Goal: Book appointment/travel/reservation

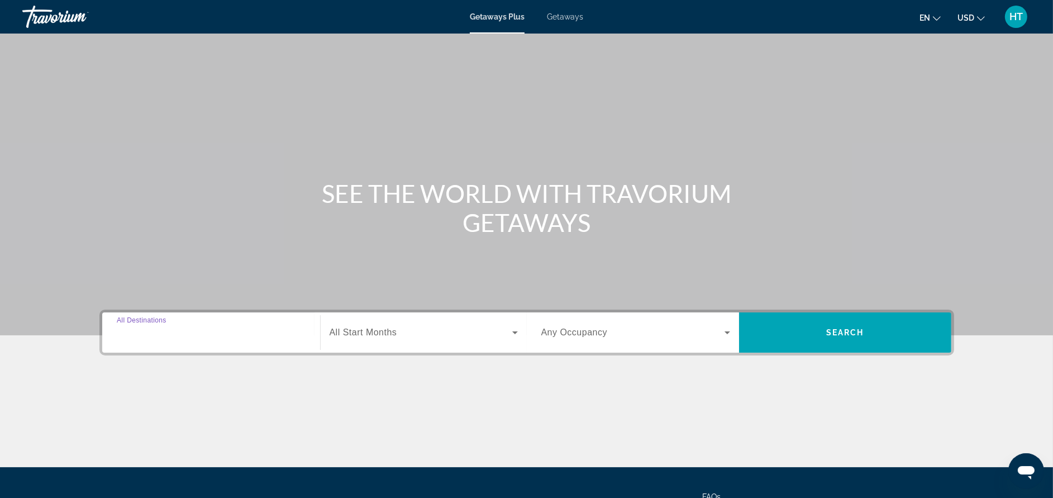
click at [265, 333] on input "Destination All Destinations" at bounding box center [211, 332] width 189 height 13
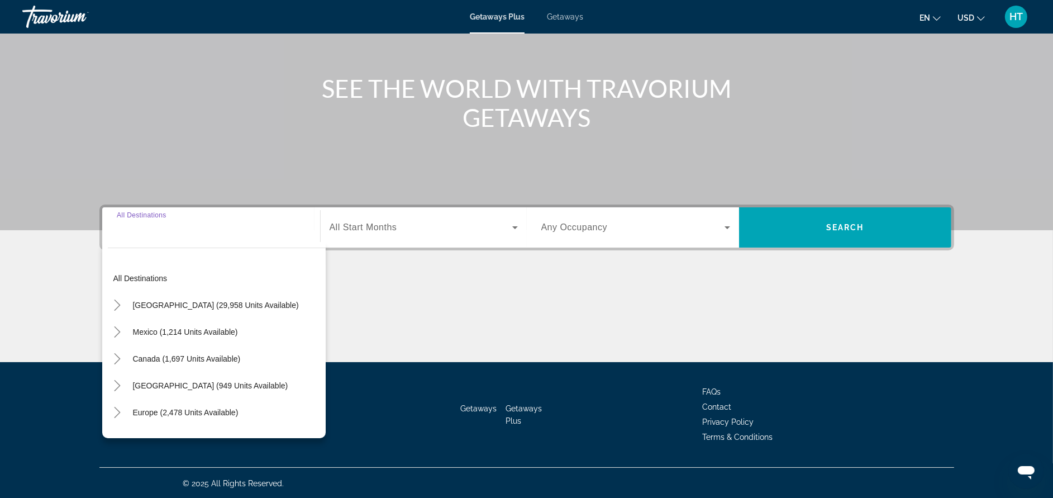
scroll to position [106, 0]
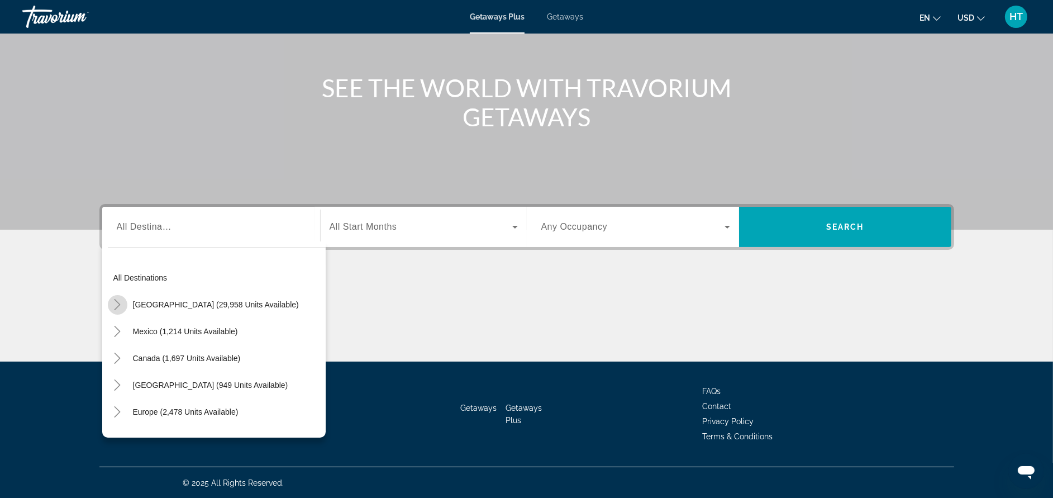
click at [115, 307] on icon "Toggle United States (29,958 units available)" at bounding box center [117, 304] width 11 height 11
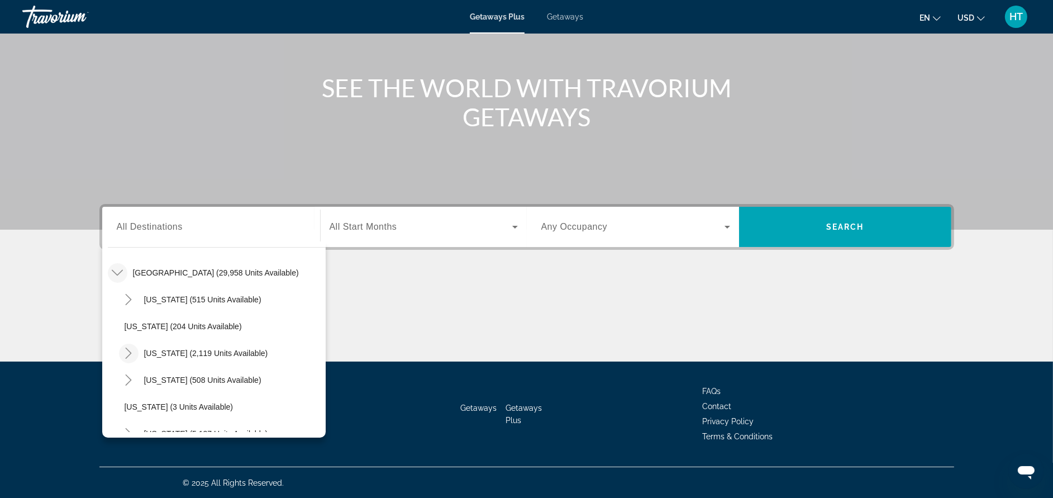
click at [126, 341] on span "Toggle California (2,119 units available)" at bounding box center [128, 353] width 27 height 27
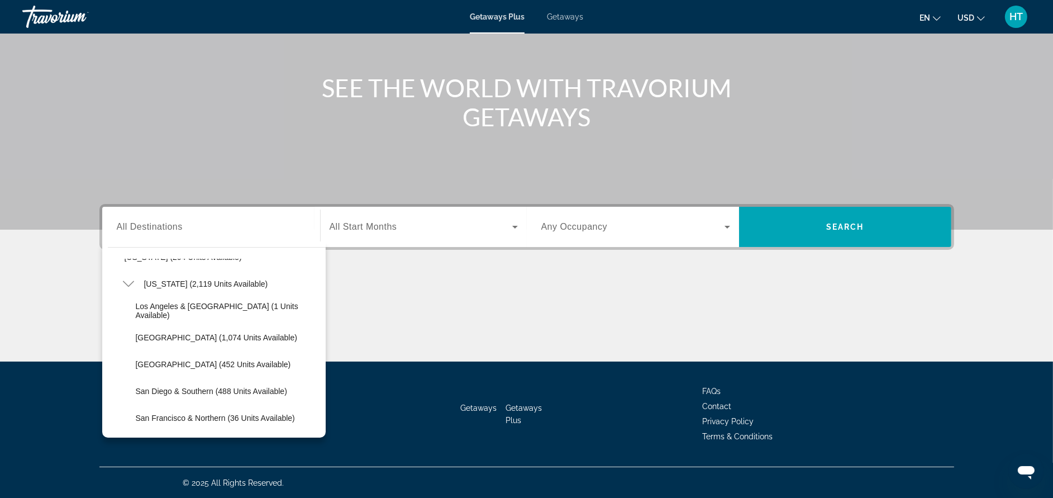
scroll to position [132, 0]
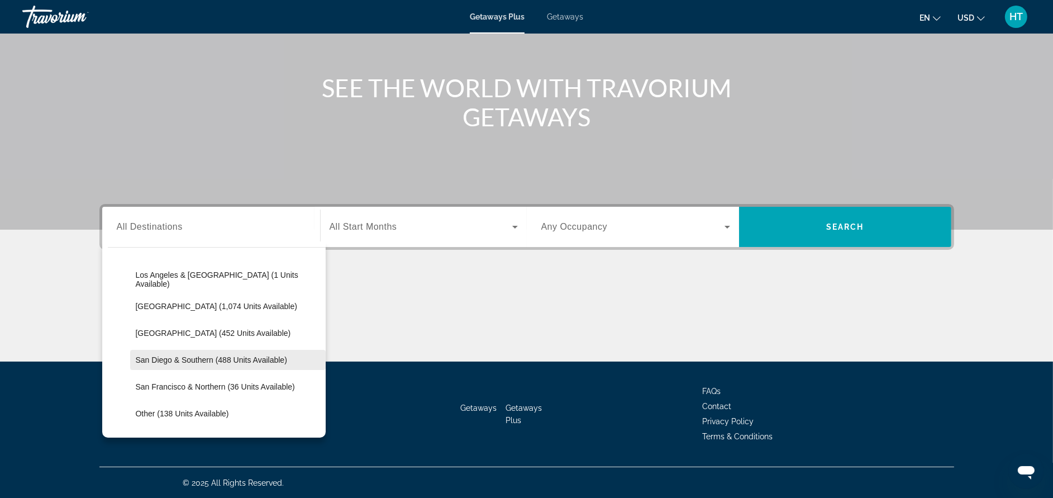
click at [244, 356] on span "San Diego & Southern (488 units available)" at bounding box center [211, 359] width 151 height 9
type input "**********"
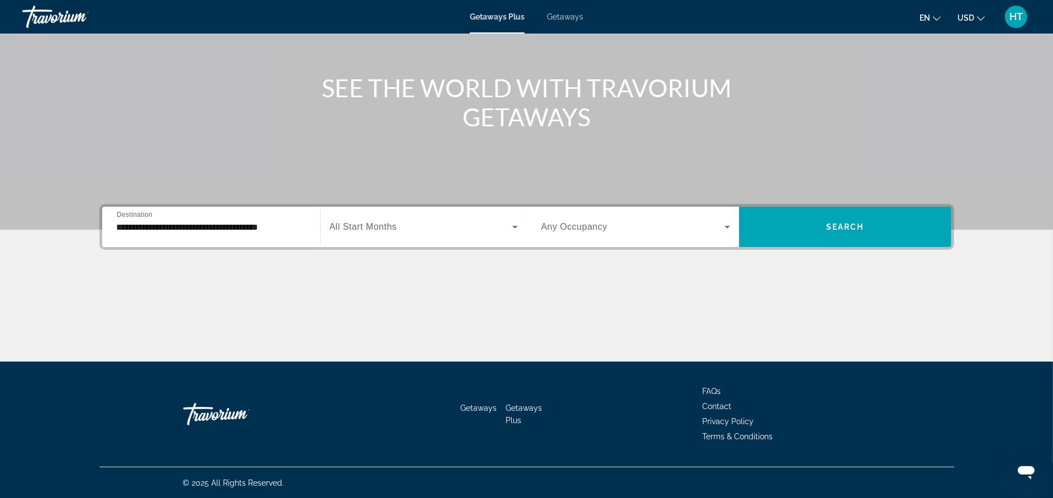
click at [346, 231] on span "All Start Months" at bounding box center [364, 226] width 68 height 9
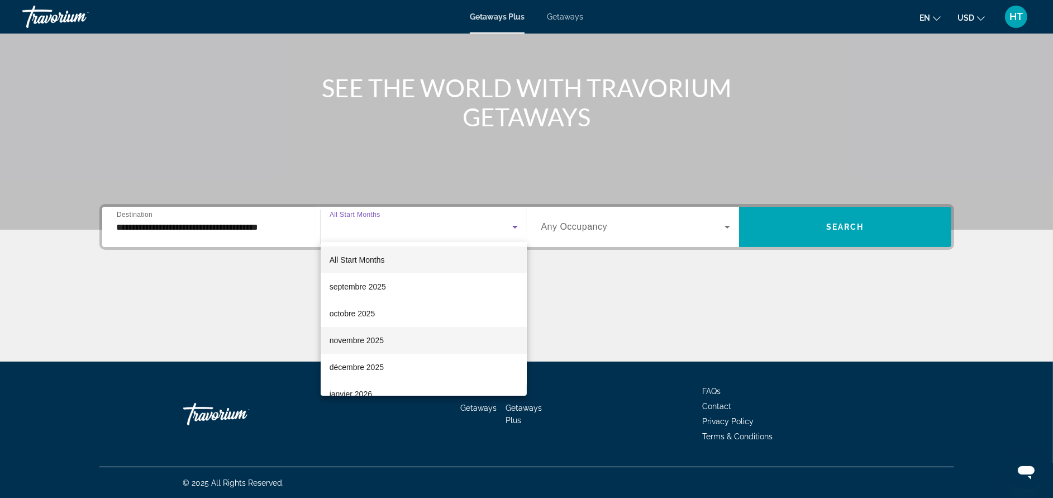
click at [368, 341] on span "novembre 2025" at bounding box center [357, 339] width 54 height 13
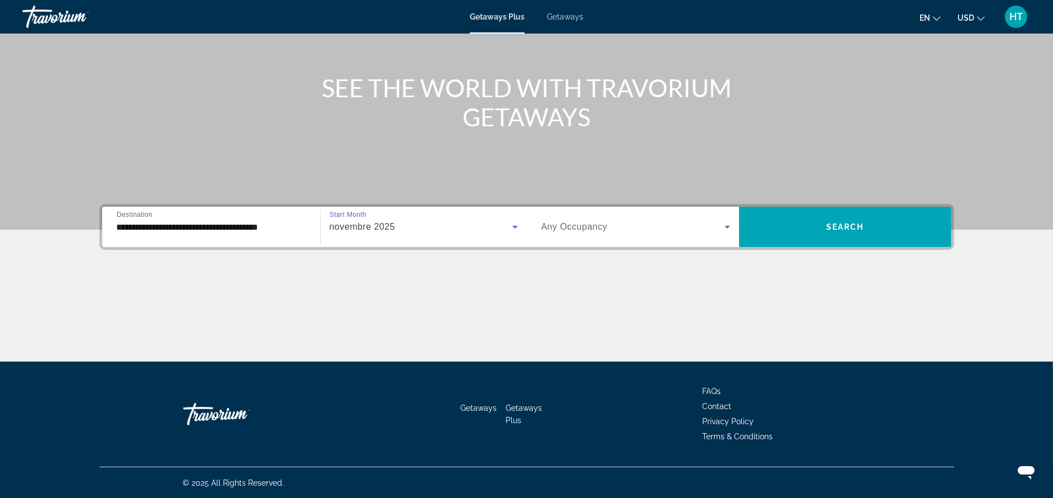
click at [582, 228] on span "Any Occupancy" at bounding box center [574, 226] width 66 height 9
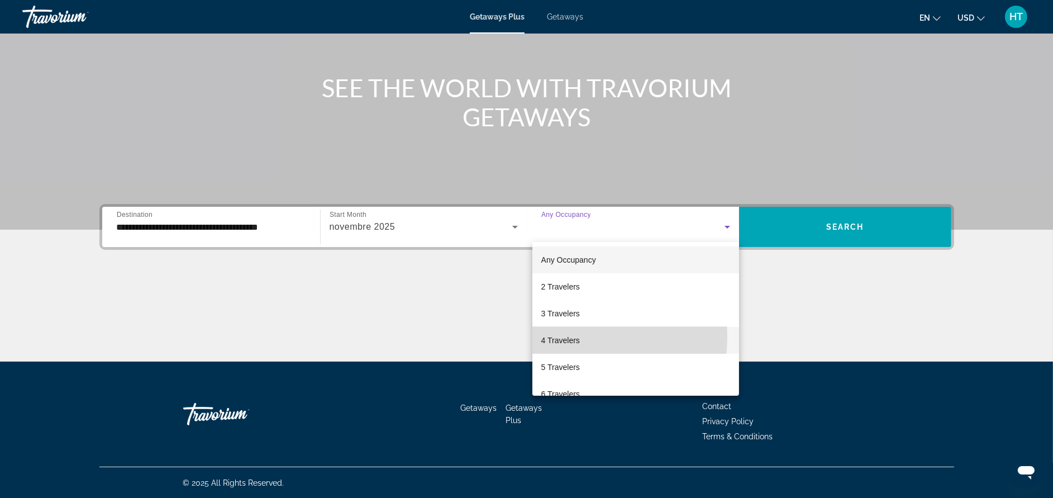
click at [564, 336] on span "4 Travelers" at bounding box center [560, 339] width 39 height 13
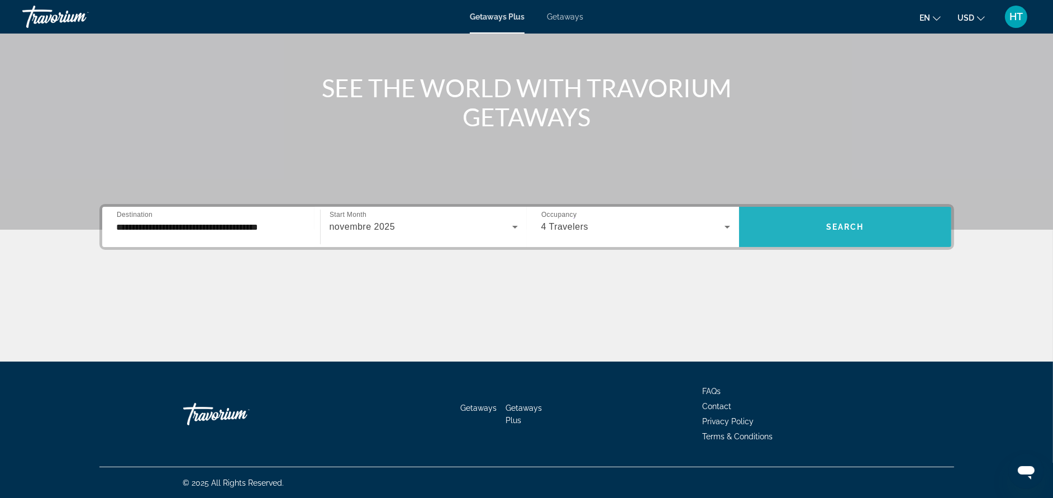
click at [819, 212] on span "Search widget" at bounding box center [845, 227] width 212 height 40
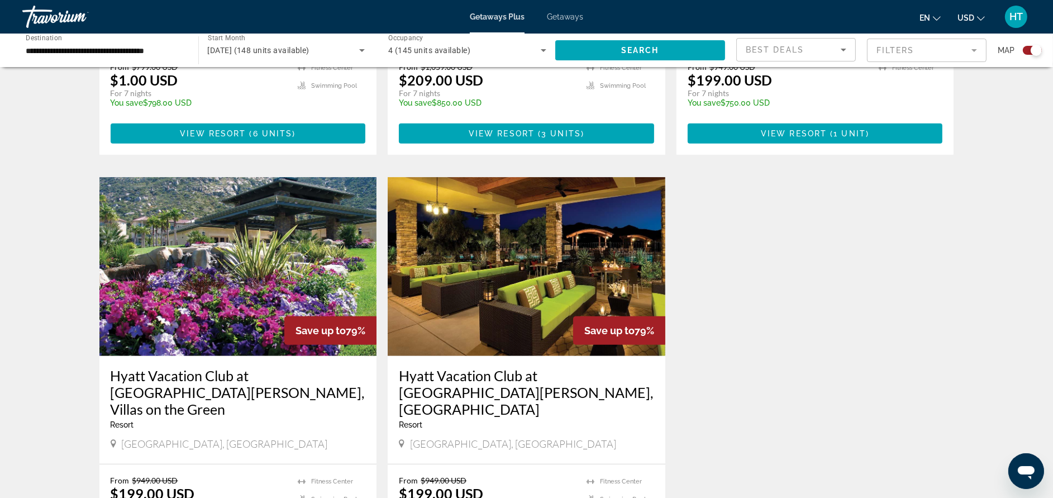
scroll to position [704, 0]
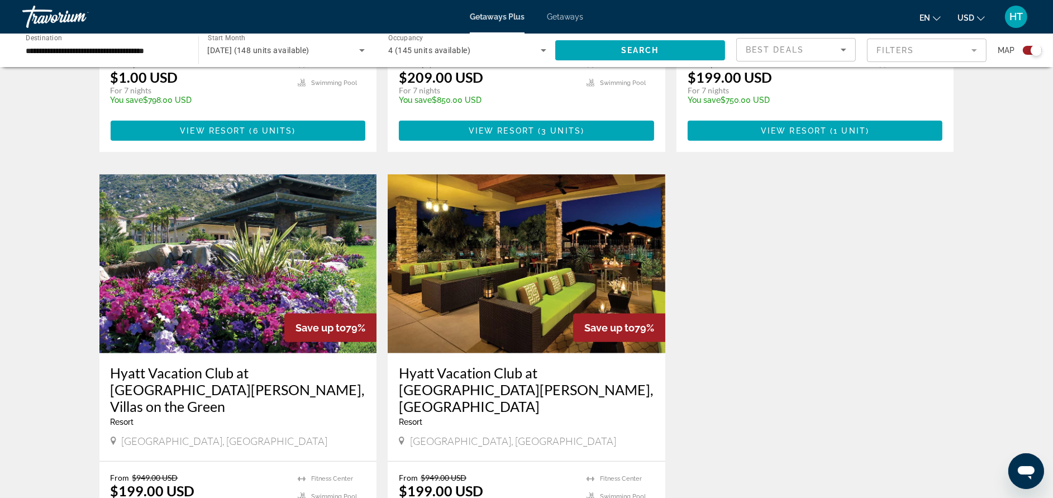
click at [331, 364] on h3 "Hyatt Vacation Club at [GEOGRAPHIC_DATA][PERSON_NAME], Villas on the Green" at bounding box center [238, 389] width 255 height 50
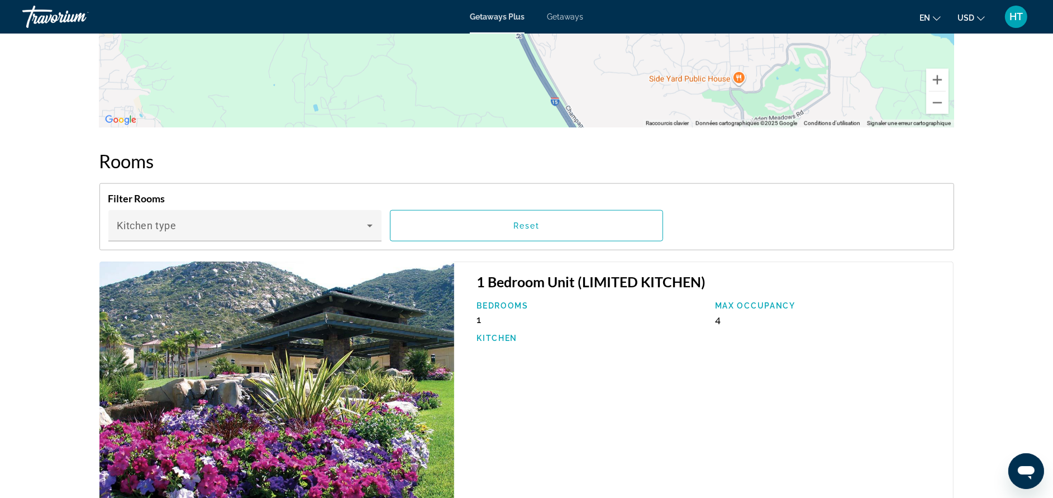
scroll to position [1698, 0]
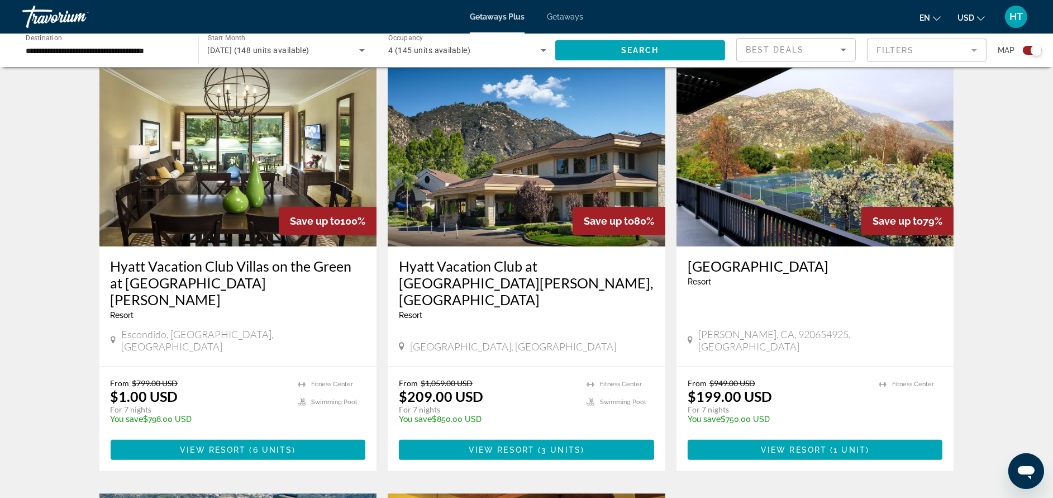
scroll to position [402, 0]
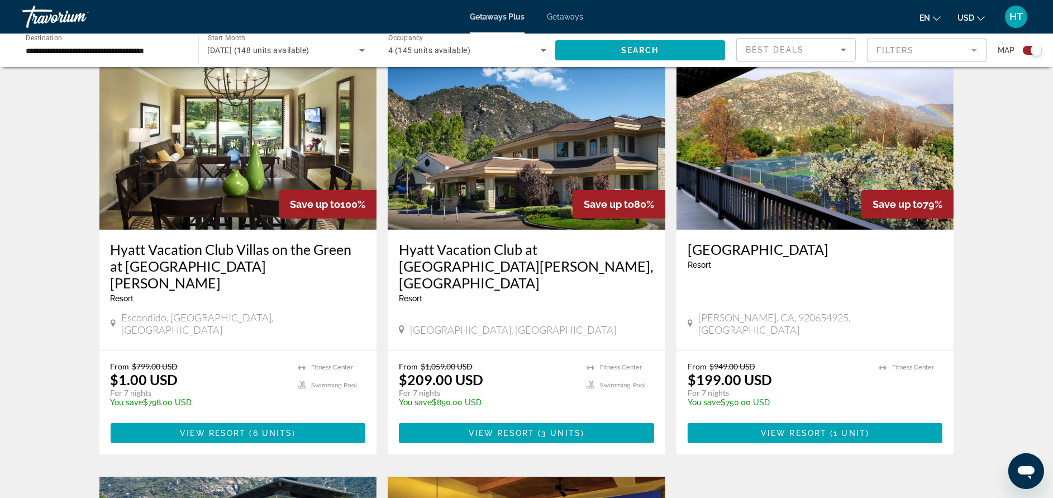
click at [273, 241] on h3 "Hyatt Vacation Club Villas on the Green at [GEOGRAPHIC_DATA][PERSON_NAME]" at bounding box center [238, 266] width 255 height 50
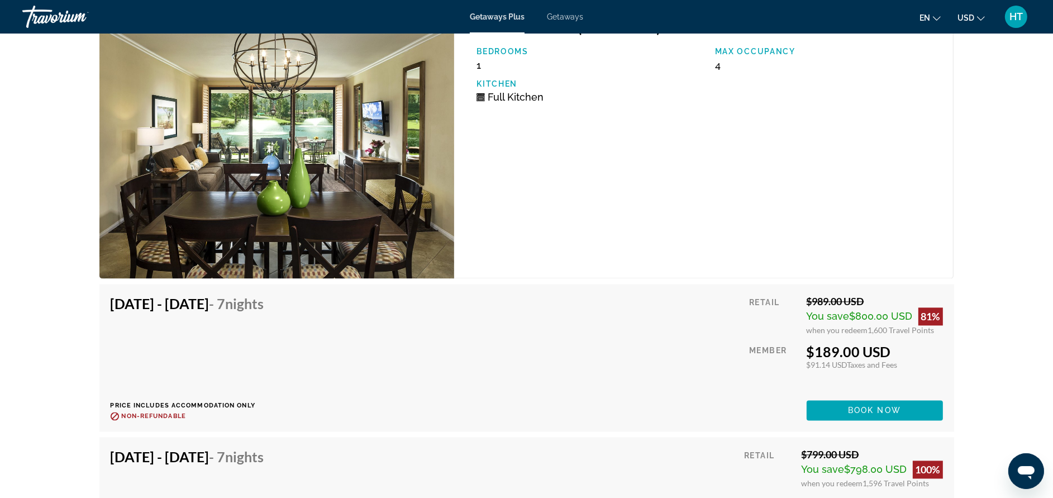
scroll to position [2748, 0]
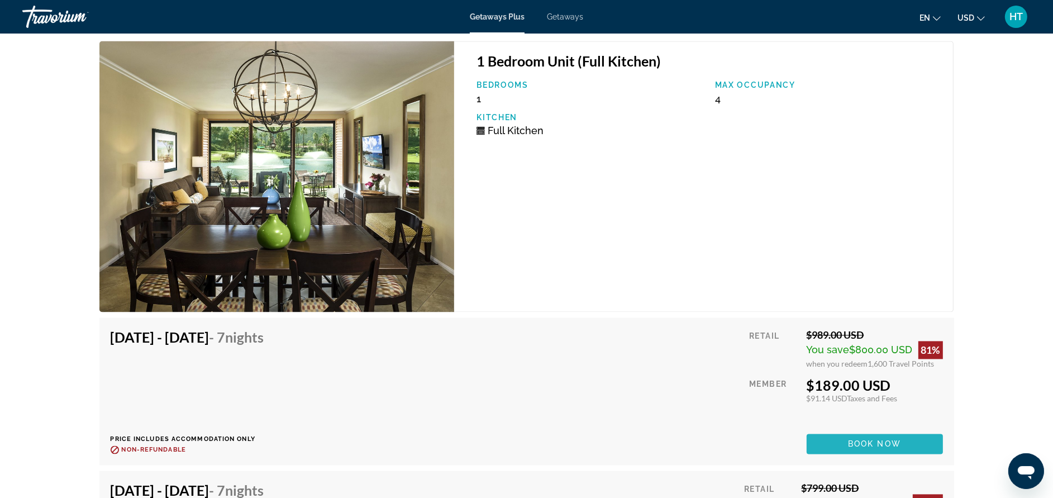
click at [865, 448] on span "Main content" at bounding box center [874, 443] width 136 height 27
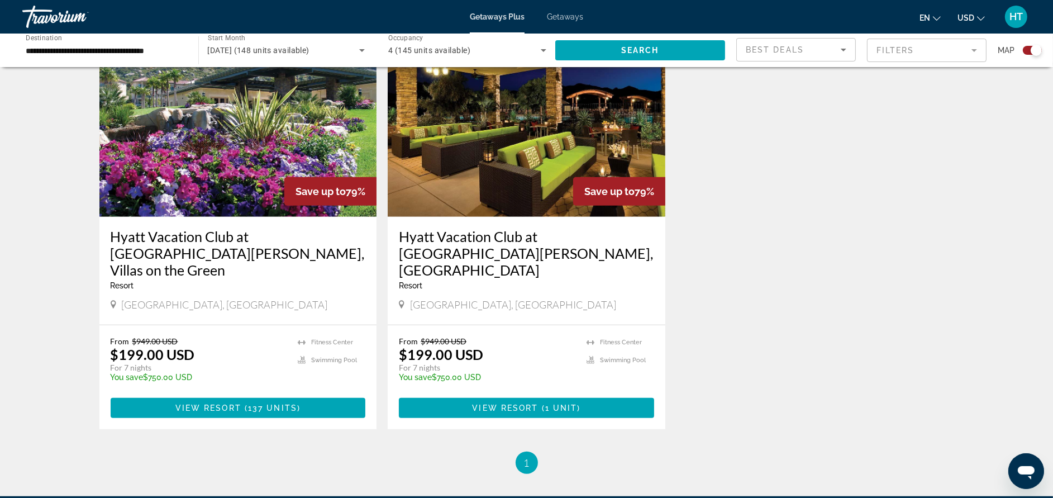
scroll to position [929, 0]
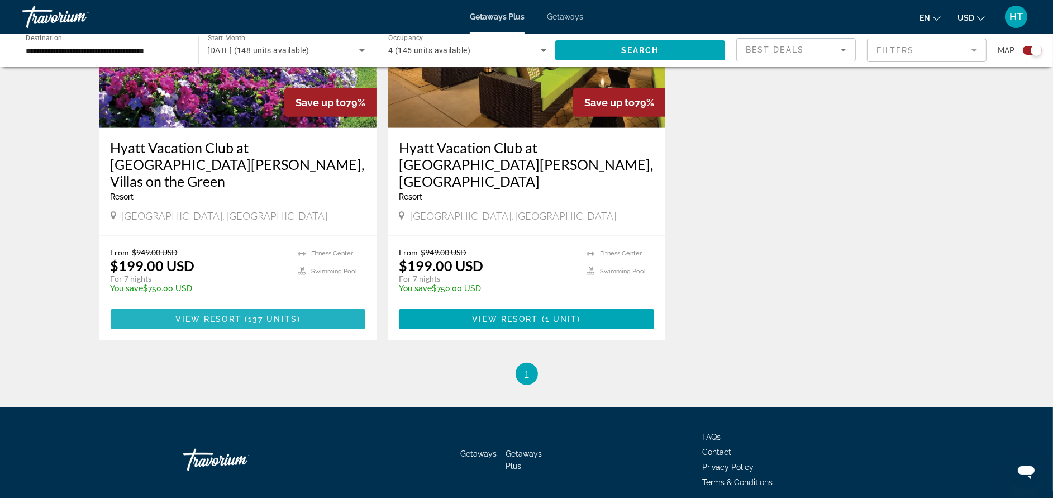
click at [161, 306] on span "Main content" at bounding box center [238, 319] width 255 height 27
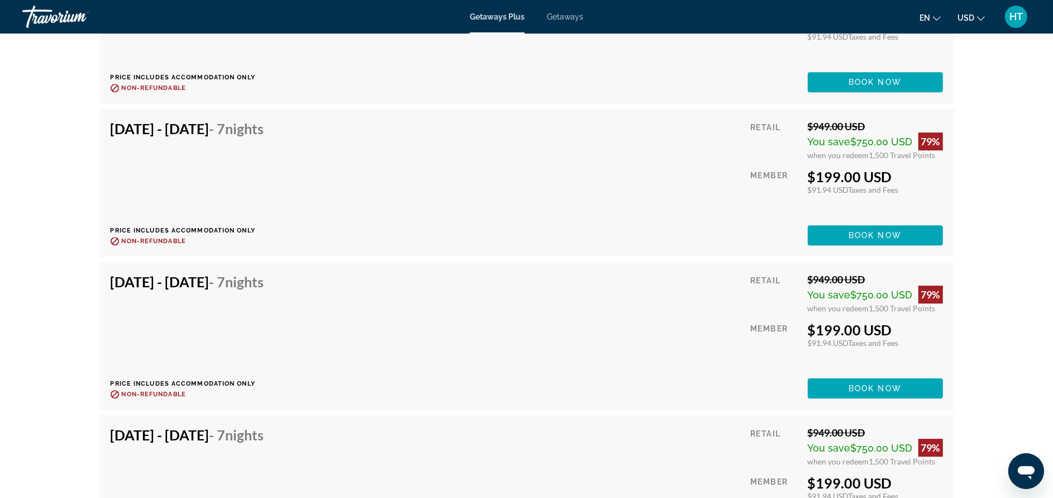
scroll to position [4188, 0]
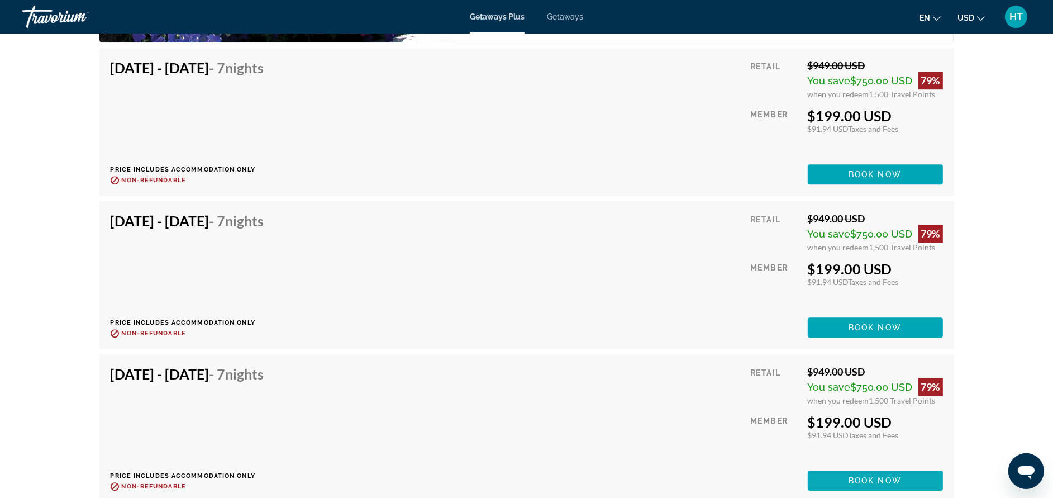
click at [843, 469] on span "Main content" at bounding box center [875, 480] width 135 height 27
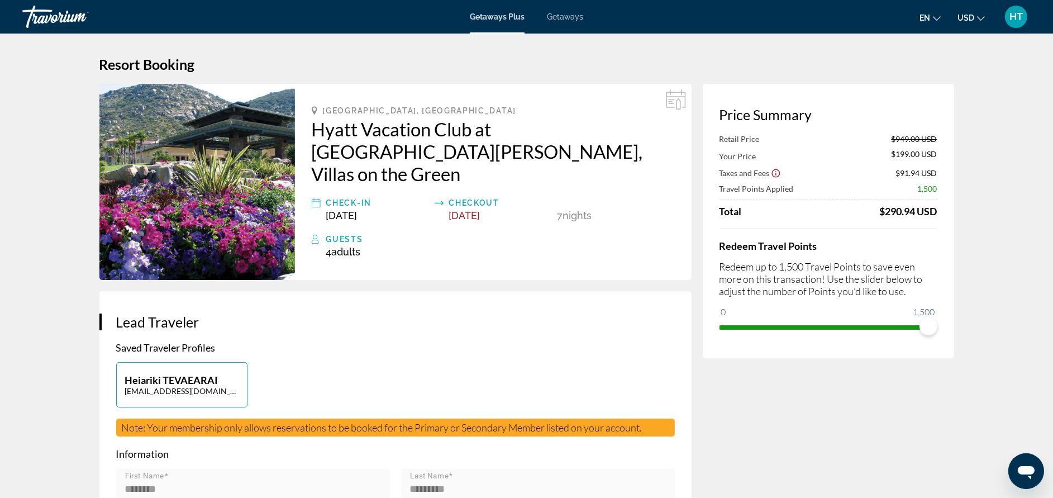
click at [413, 316] on div "**********" at bounding box center [395, 500] width 592 height 418
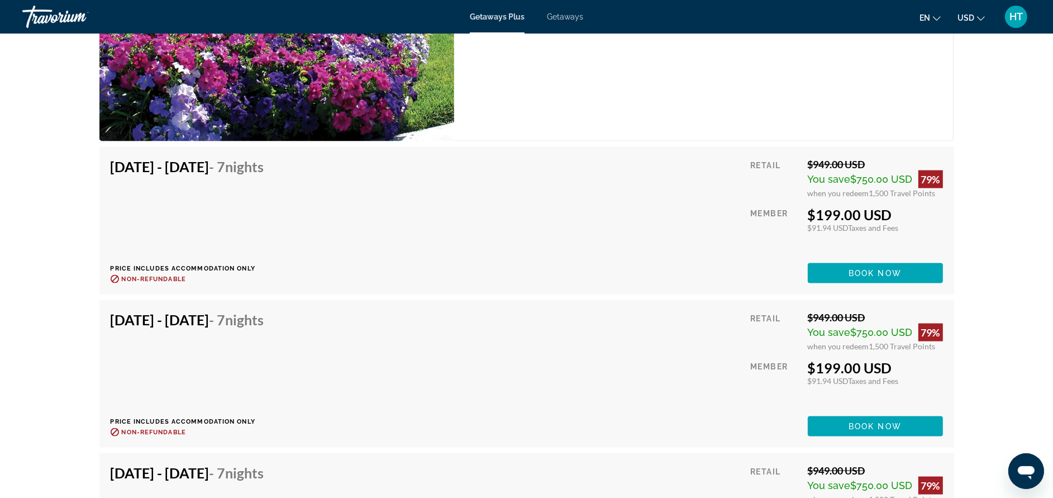
scroll to position [2111, 0]
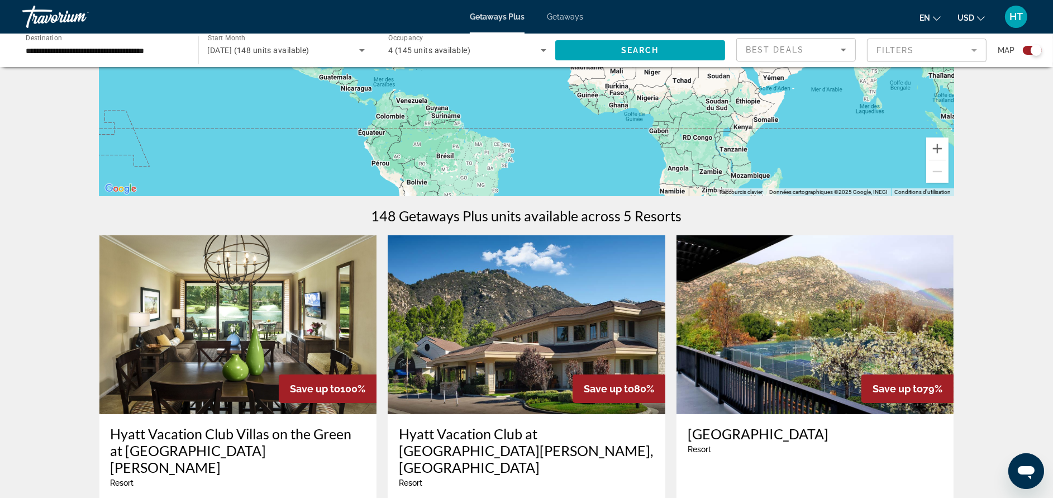
scroll to position [368, 0]
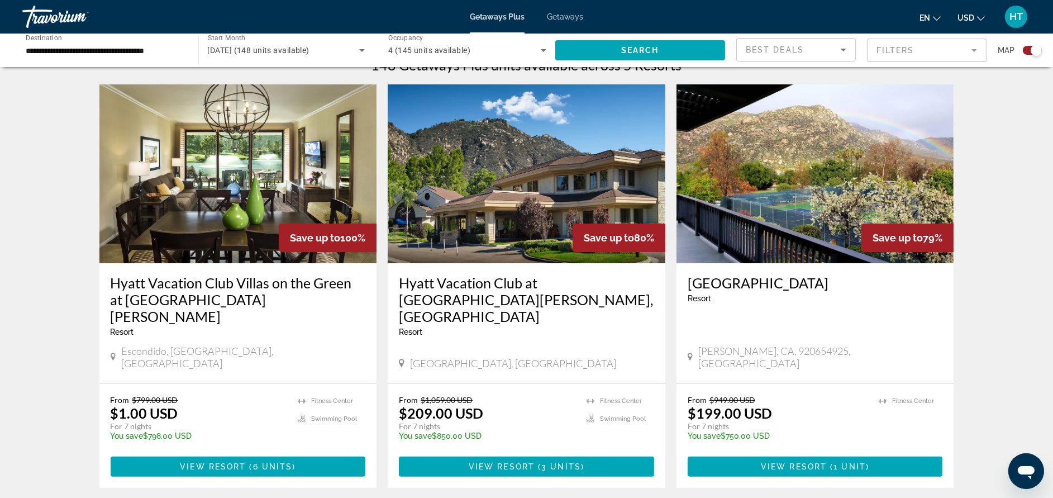
click at [580, 284] on h3 "Hyatt Vacation Club at [GEOGRAPHIC_DATA][PERSON_NAME], [GEOGRAPHIC_DATA]" at bounding box center [526, 299] width 255 height 50
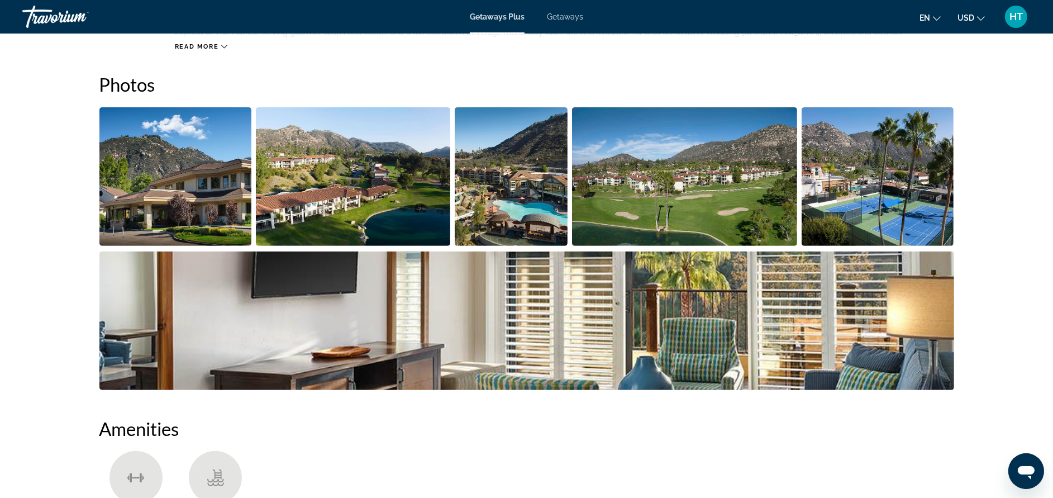
scroll to position [469, 0]
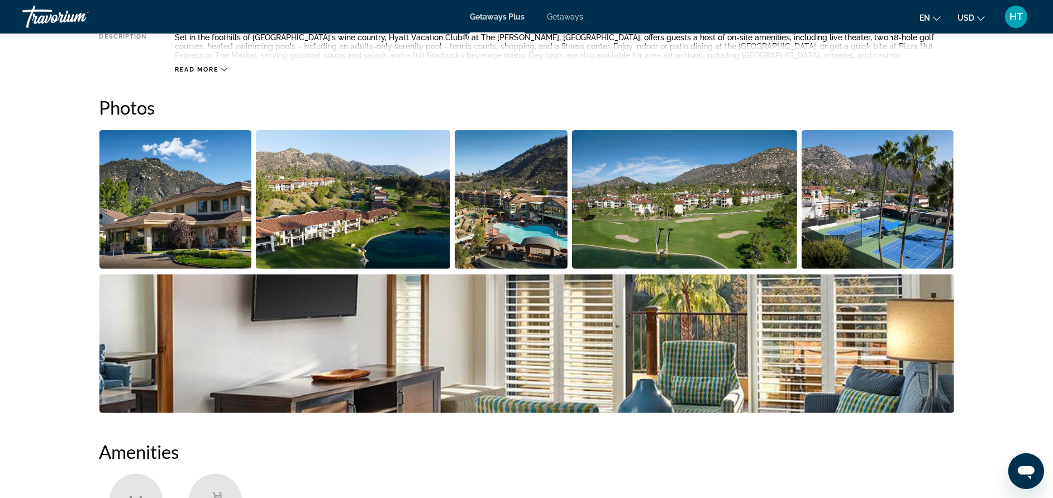
click at [213, 200] on img "Open full-screen image slider" at bounding box center [175, 199] width 152 height 139
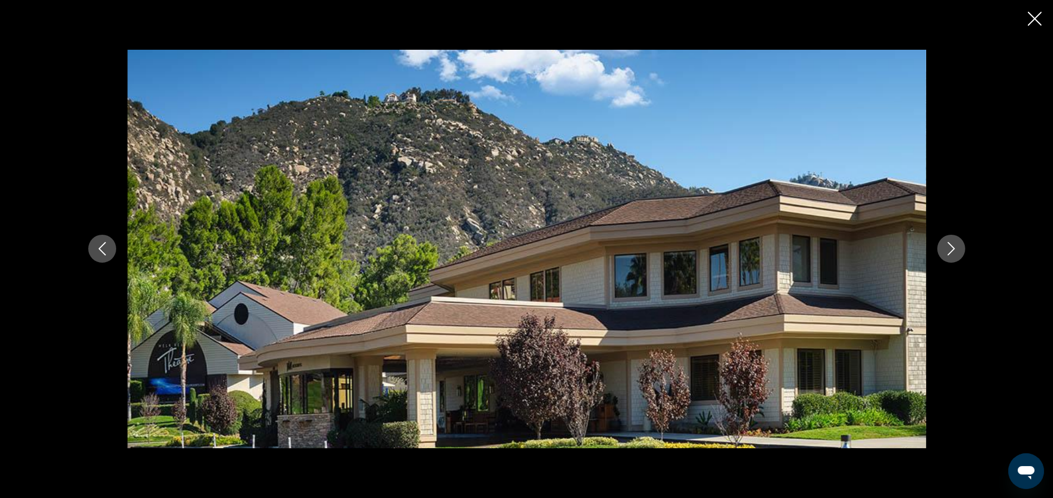
click at [952, 237] on button "Next image" at bounding box center [951, 249] width 28 height 28
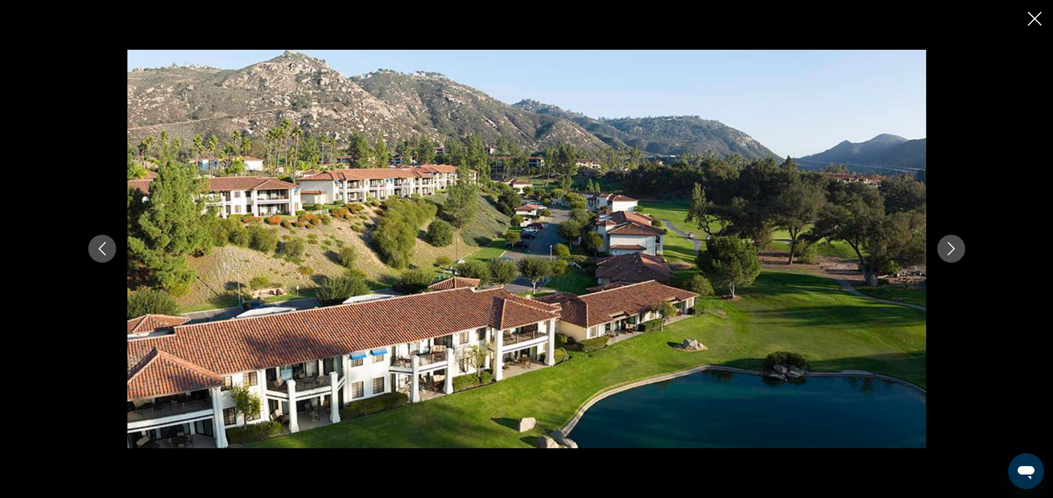
click at [952, 237] on button "Next image" at bounding box center [951, 249] width 28 height 28
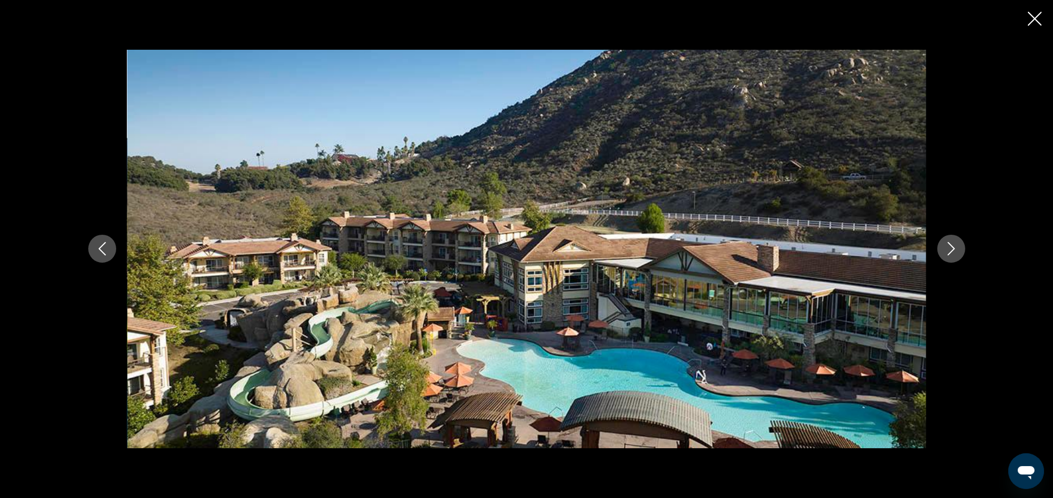
click at [952, 237] on button "Next image" at bounding box center [951, 249] width 28 height 28
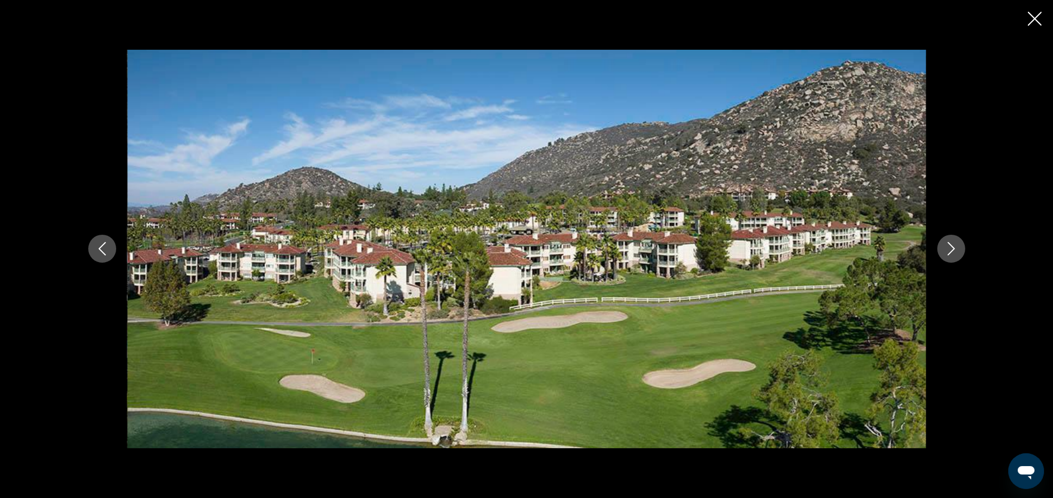
click at [952, 237] on button "Next image" at bounding box center [951, 249] width 28 height 28
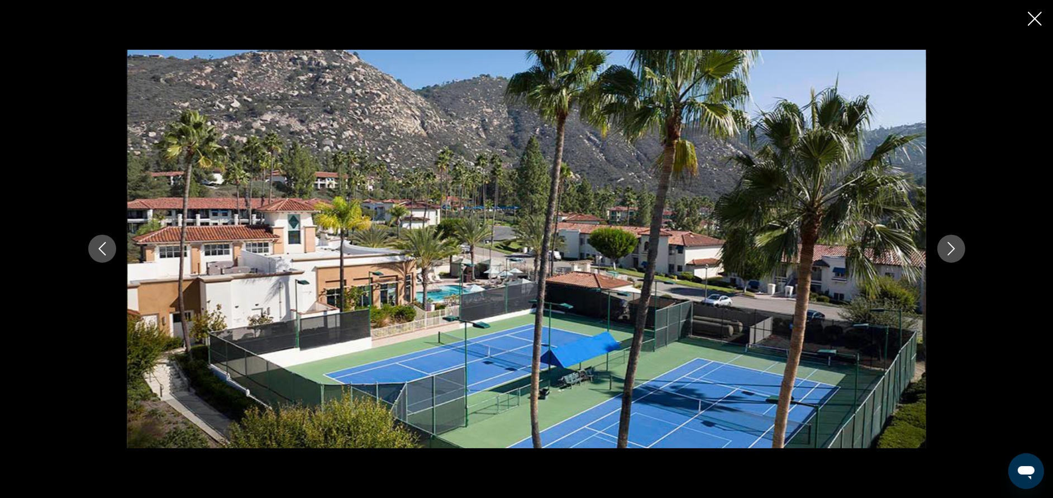
click at [952, 237] on button "Next image" at bounding box center [951, 249] width 28 height 28
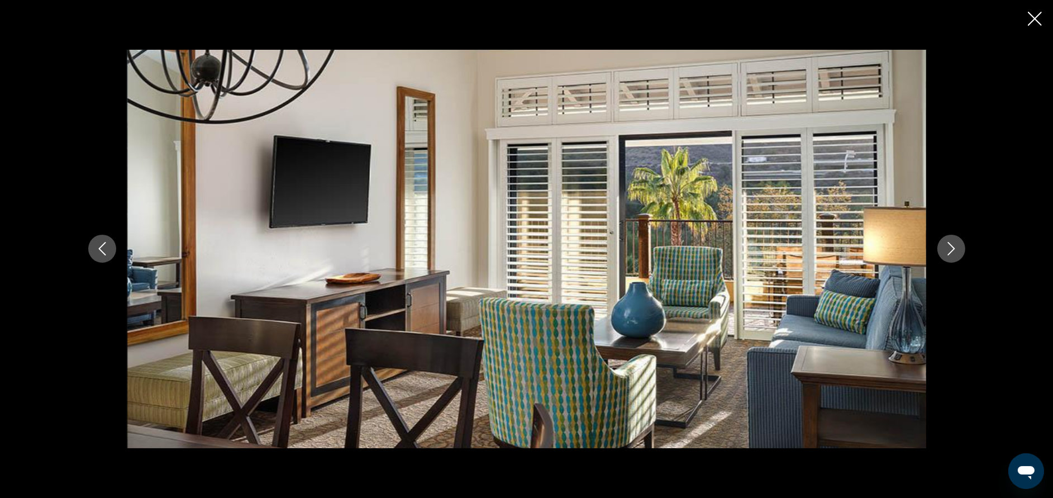
click at [104, 250] on icon "Previous image" at bounding box center [102, 248] width 13 height 13
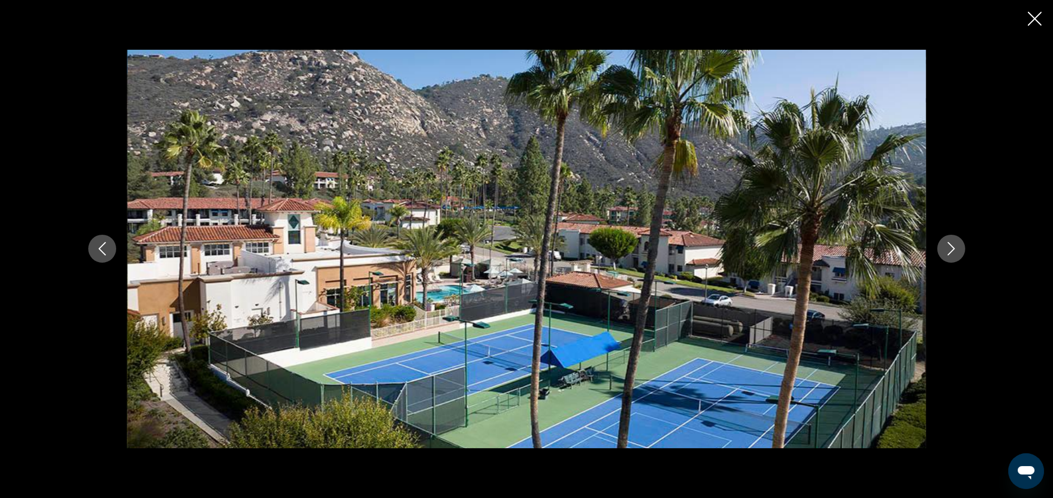
click at [949, 245] on icon "Next image" at bounding box center [950, 248] width 13 height 13
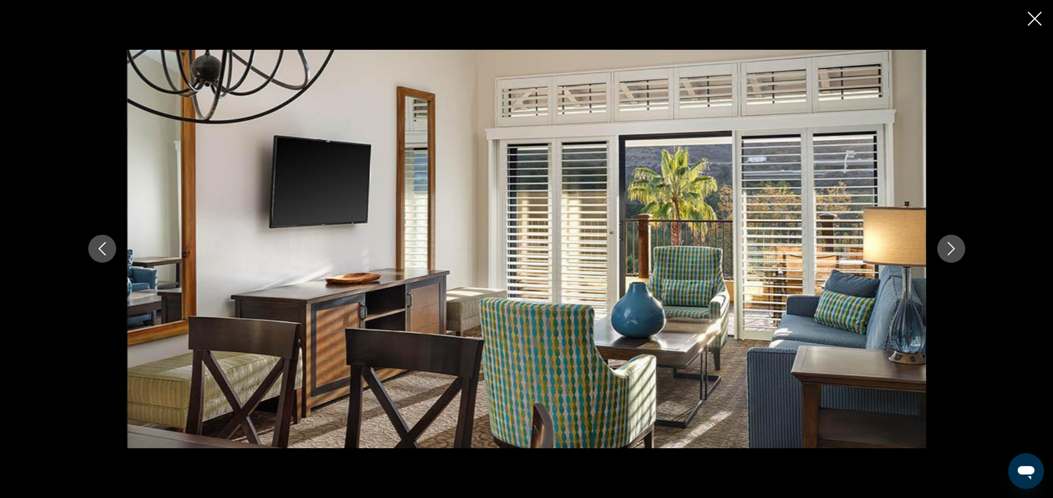
click at [949, 245] on icon "Next image" at bounding box center [950, 248] width 13 height 13
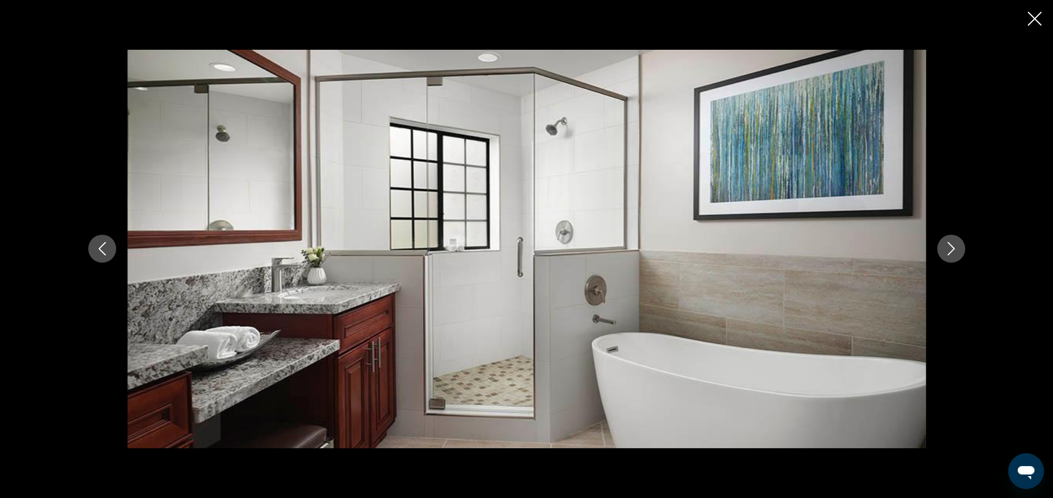
click at [949, 245] on icon "Next image" at bounding box center [950, 248] width 13 height 13
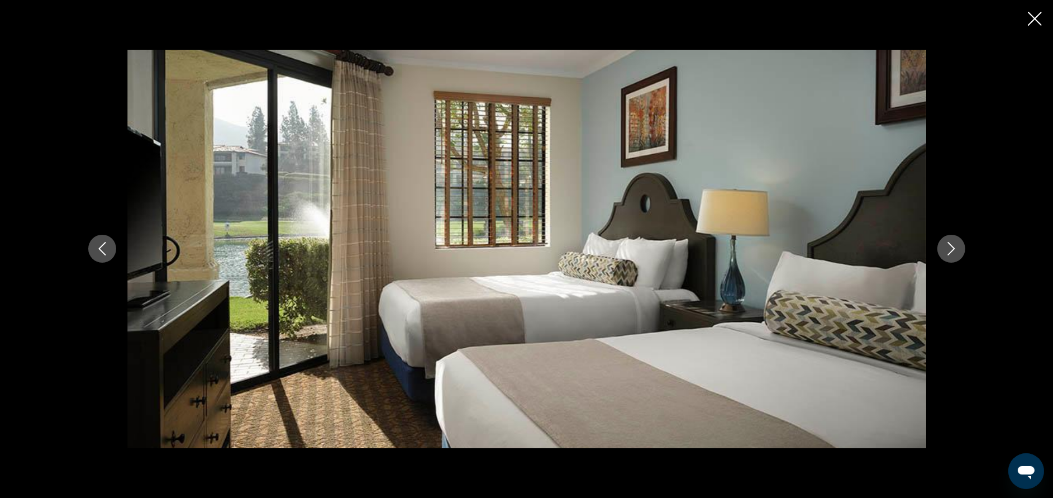
click at [949, 245] on icon "Next image" at bounding box center [950, 248] width 13 height 13
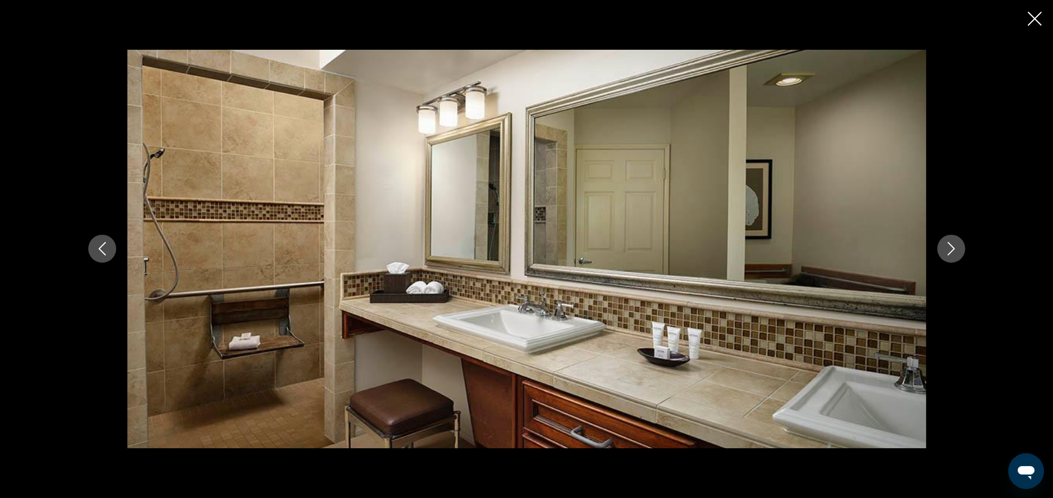
click at [949, 245] on icon "Next image" at bounding box center [950, 248] width 13 height 13
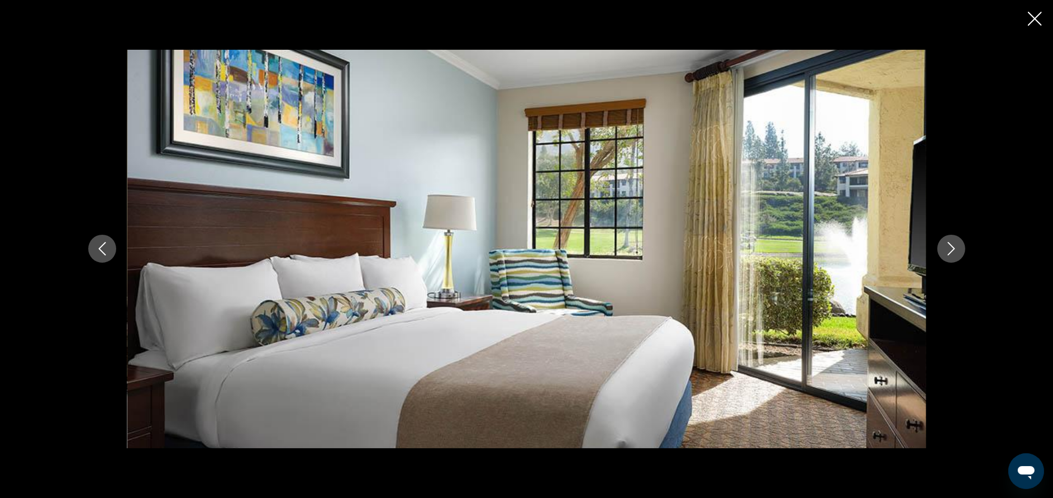
click at [949, 245] on icon "Next image" at bounding box center [950, 248] width 13 height 13
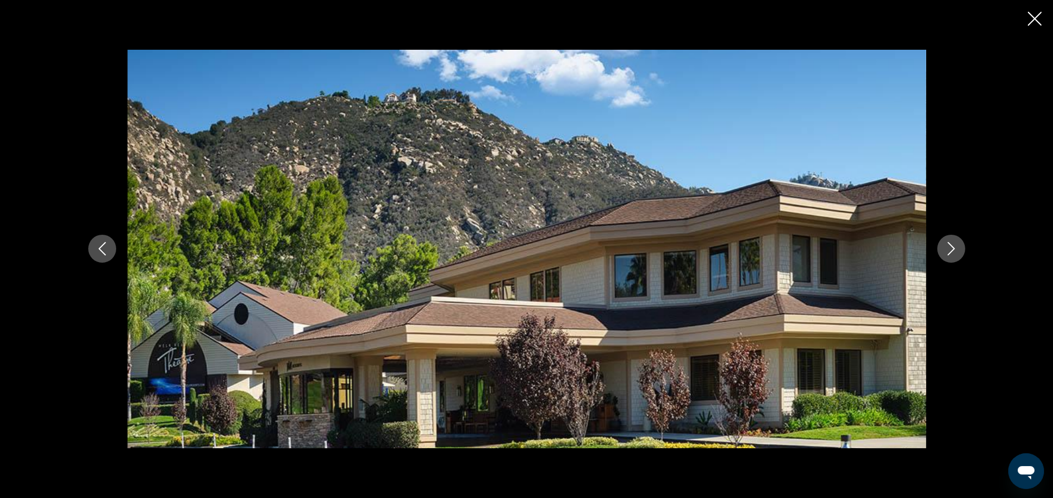
click at [1037, 15] on icon "Close slideshow" at bounding box center [1035, 19] width 14 height 14
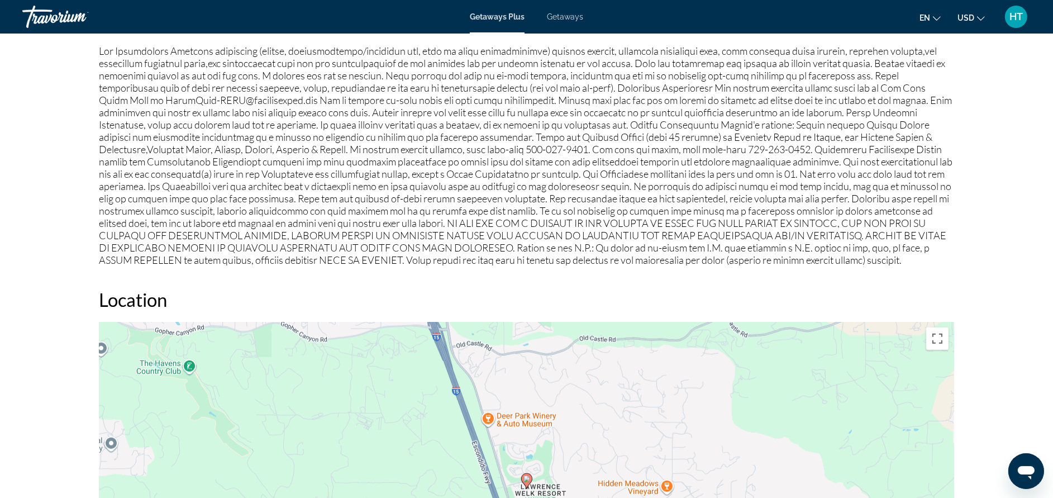
scroll to position [1133, 0]
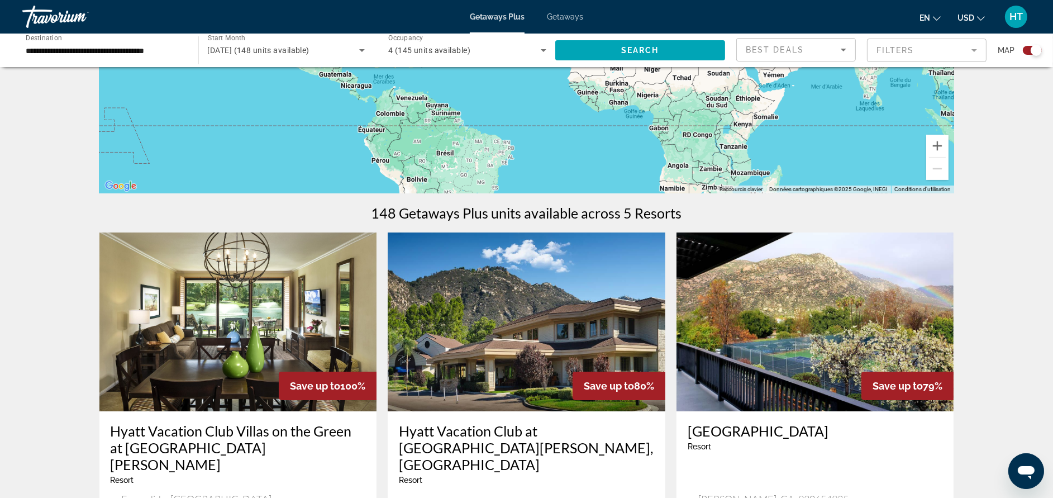
scroll to position [302, 0]
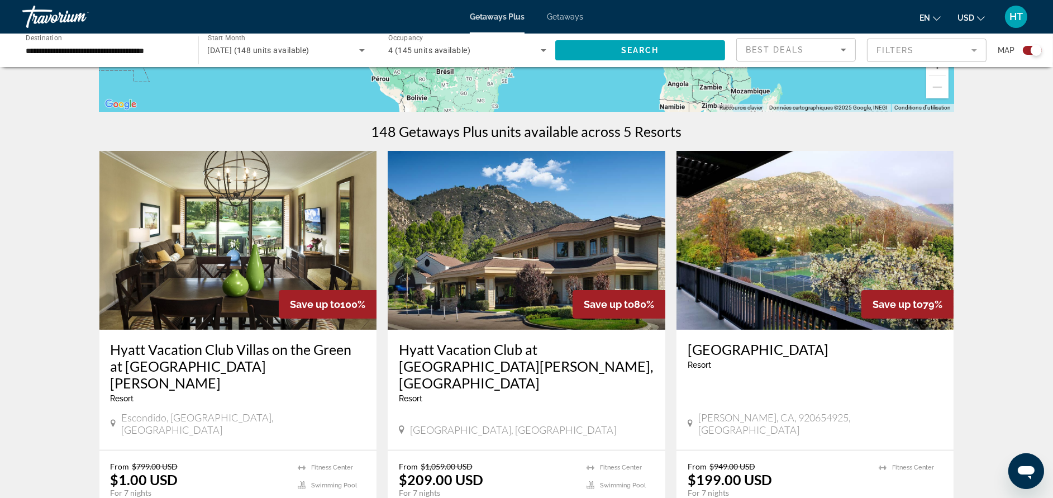
click at [584, 275] on img "Main content" at bounding box center [527, 240] width 278 height 179
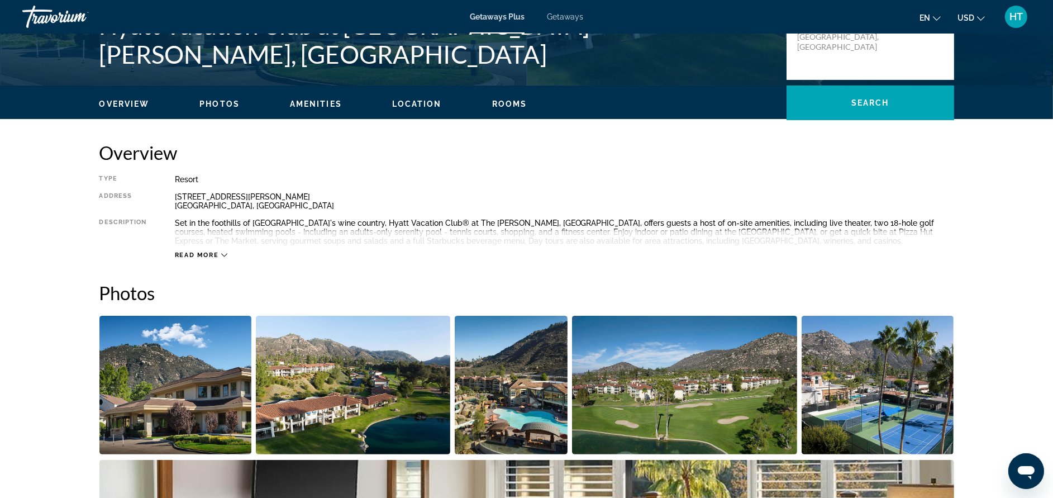
scroll to position [201, 0]
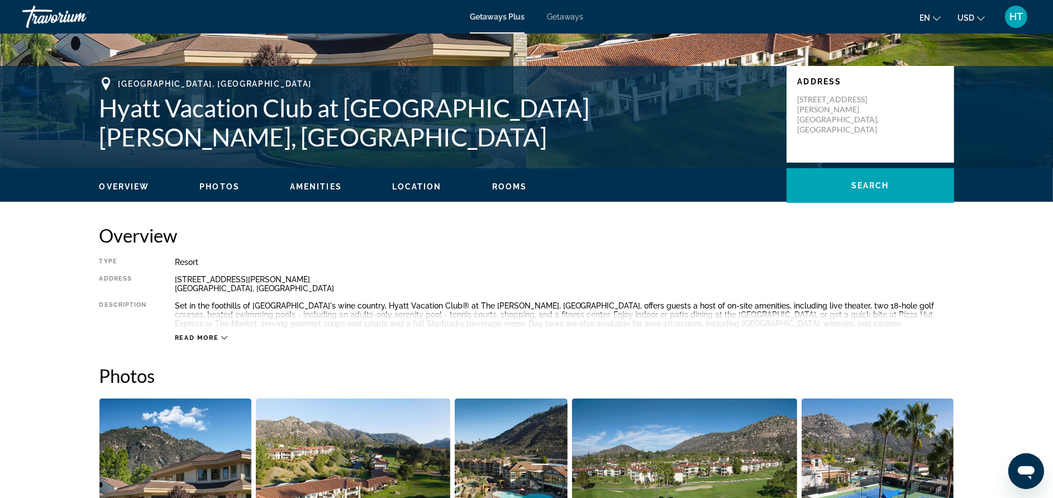
click at [214, 335] on span "Read more" at bounding box center [197, 337] width 44 height 7
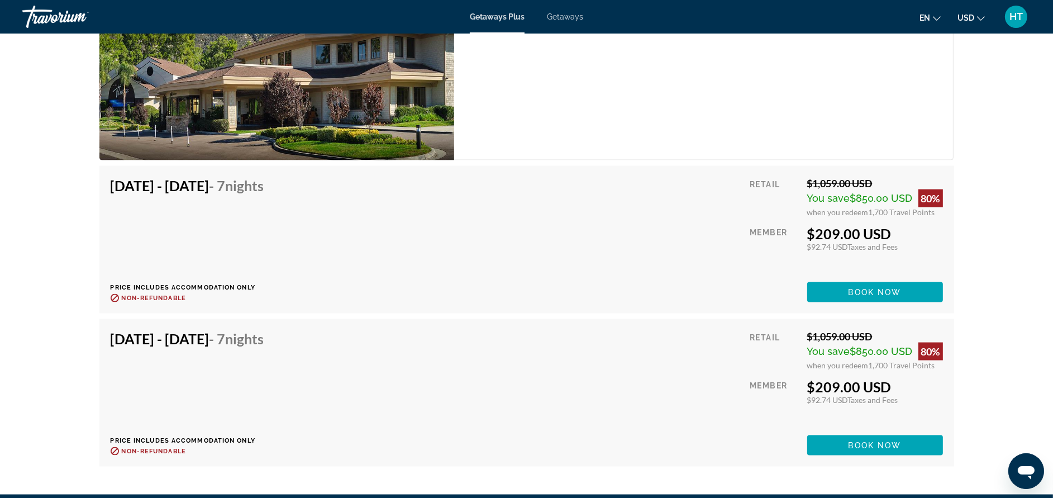
scroll to position [1937, 0]
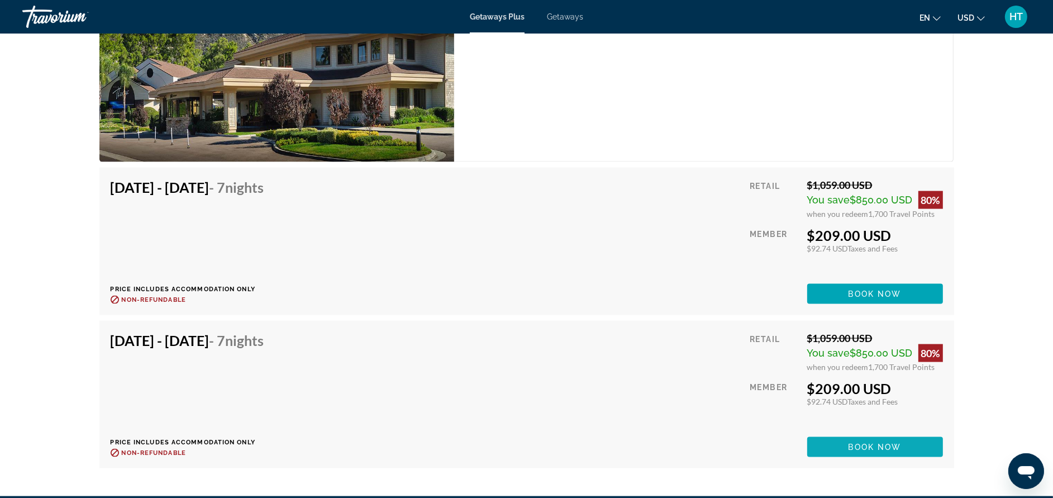
click at [850, 442] on span "Book now" at bounding box center [874, 446] width 53 height 9
